Goal: Transaction & Acquisition: Purchase product/service

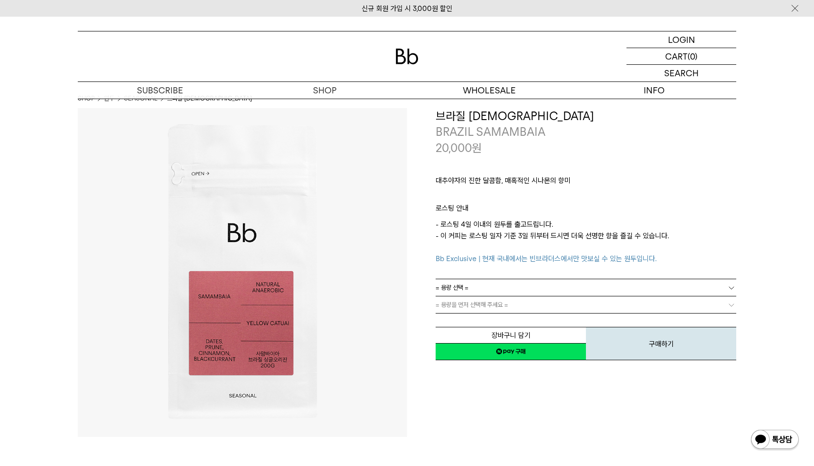
scroll to position [11, 0]
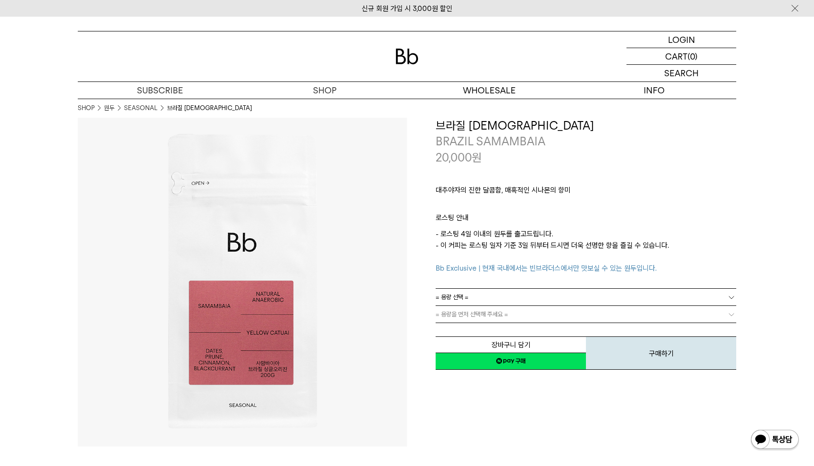
click at [149, 107] on link "SEASONAL" at bounding box center [140, 108] width 33 height 10
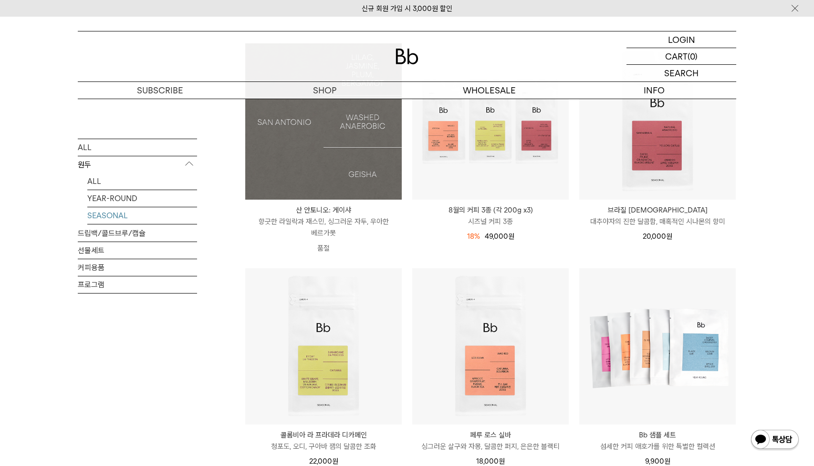
scroll to position [232, 0]
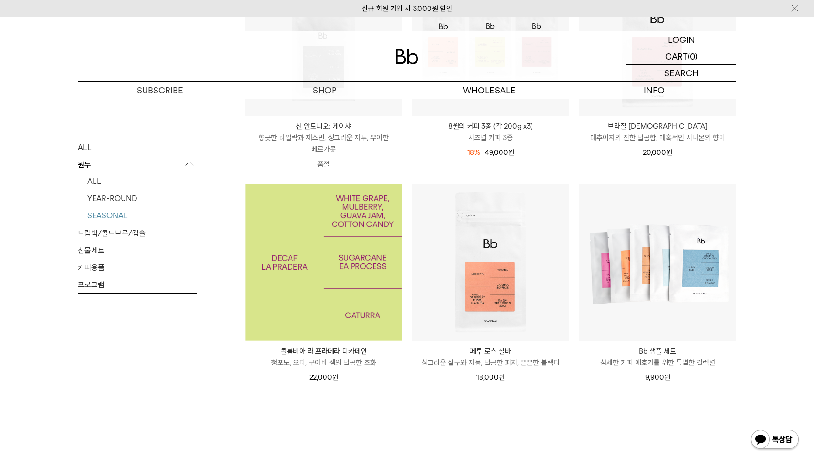
click at [347, 265] on img at bounding box center [323, 263] width 156 height 156
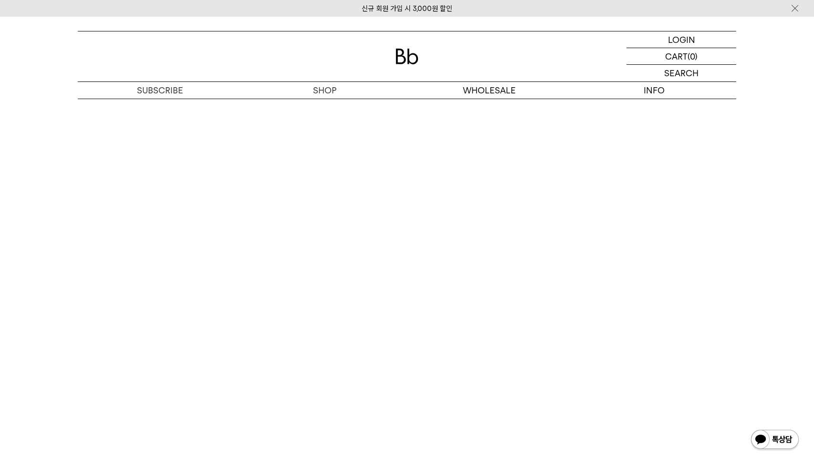
scroll to position [2307, 0]
